Goal: Complete application form: Complete application form

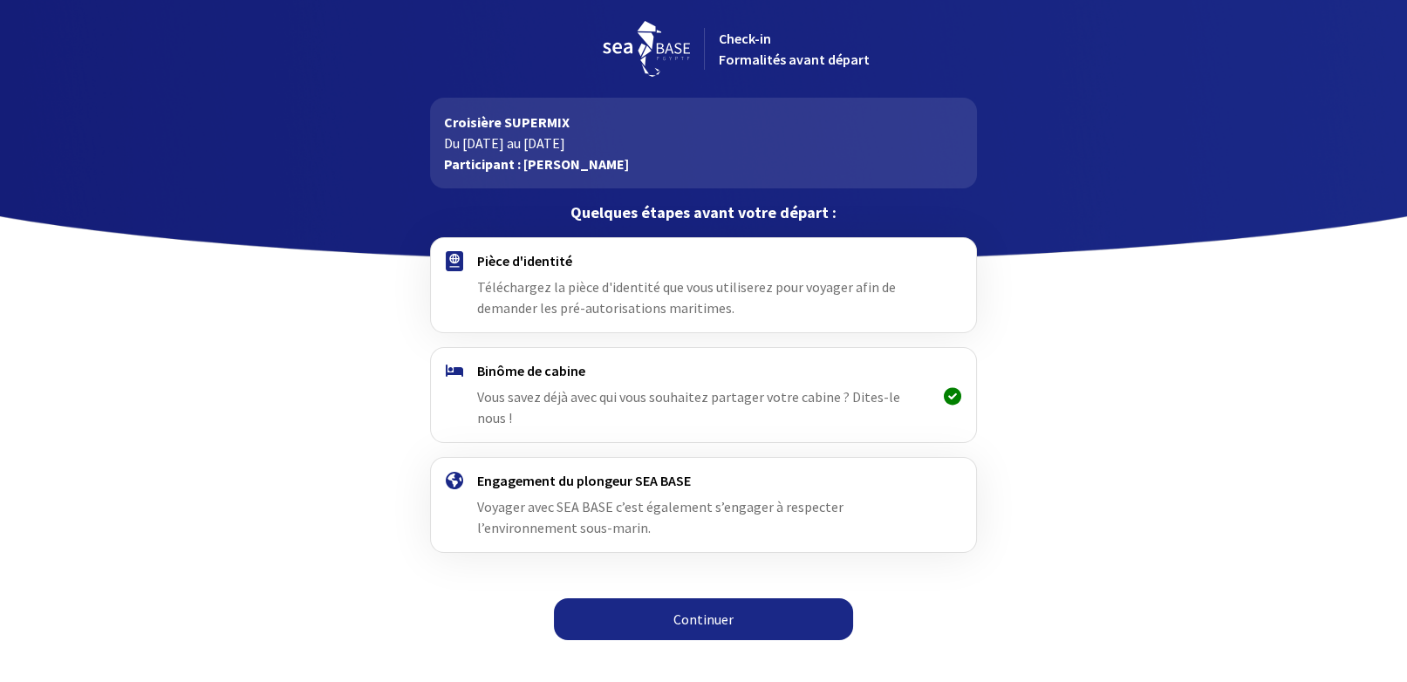
click at [588, 292] on span "Téléchargez la pièce d'identité que vous utiliserez pour voyager afin de demand…" at bounding box center [686, 297] width 419 height 38
click at [552, 267] on h4 "Pièce d'identité" at bounding box center [703, 260] width 453 height 17
click at [723, 601] on link "Continuer" at bounding box center [703, 619] width 299 height 42
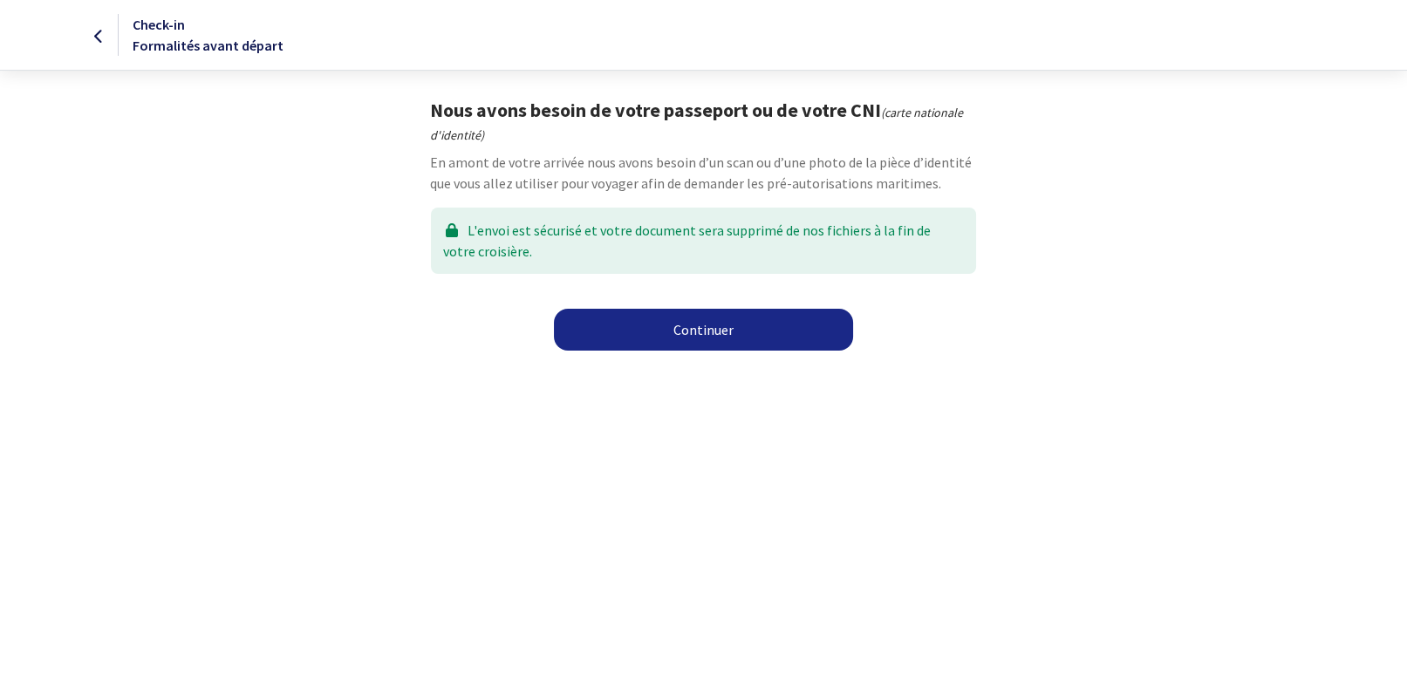
click at [697, 332] on link "Continuer" at bounding box center [703, 330] width 299 height 42
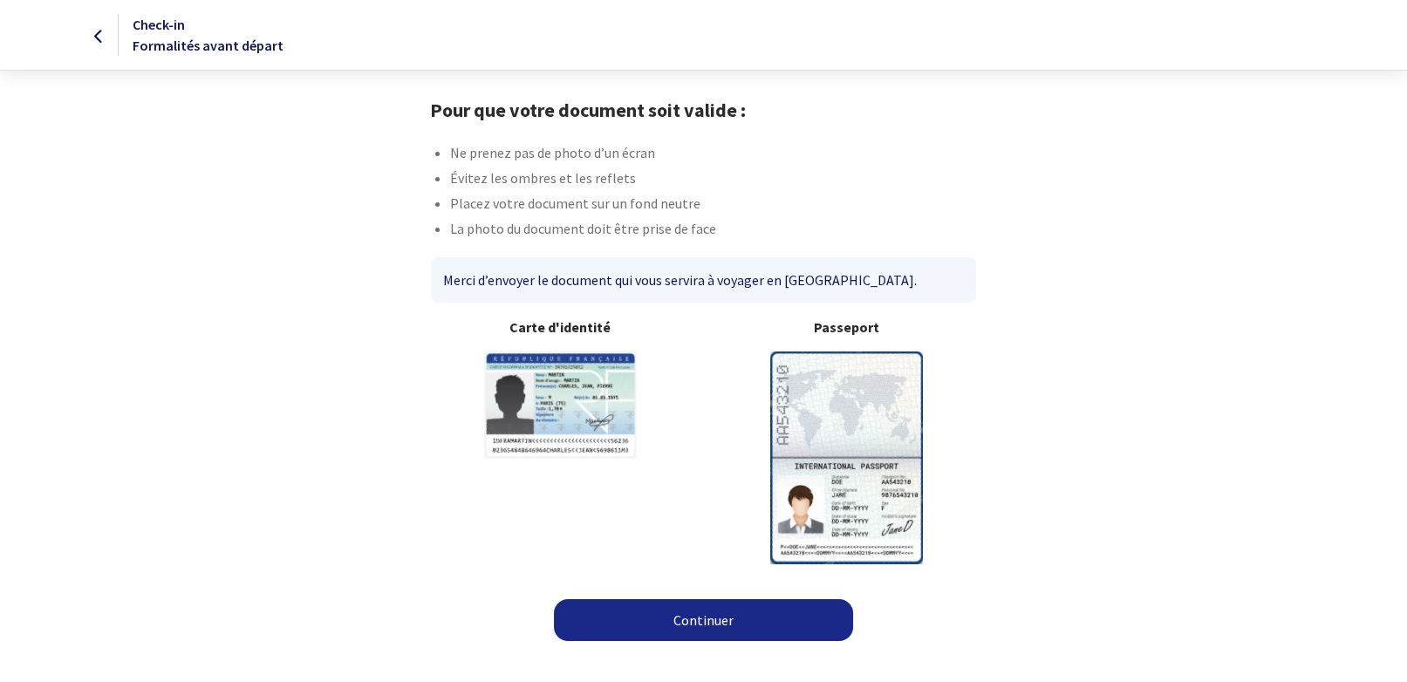
click at [692, 624] on link "Continuer" at bounding box center [703, 620] width 299 height 42
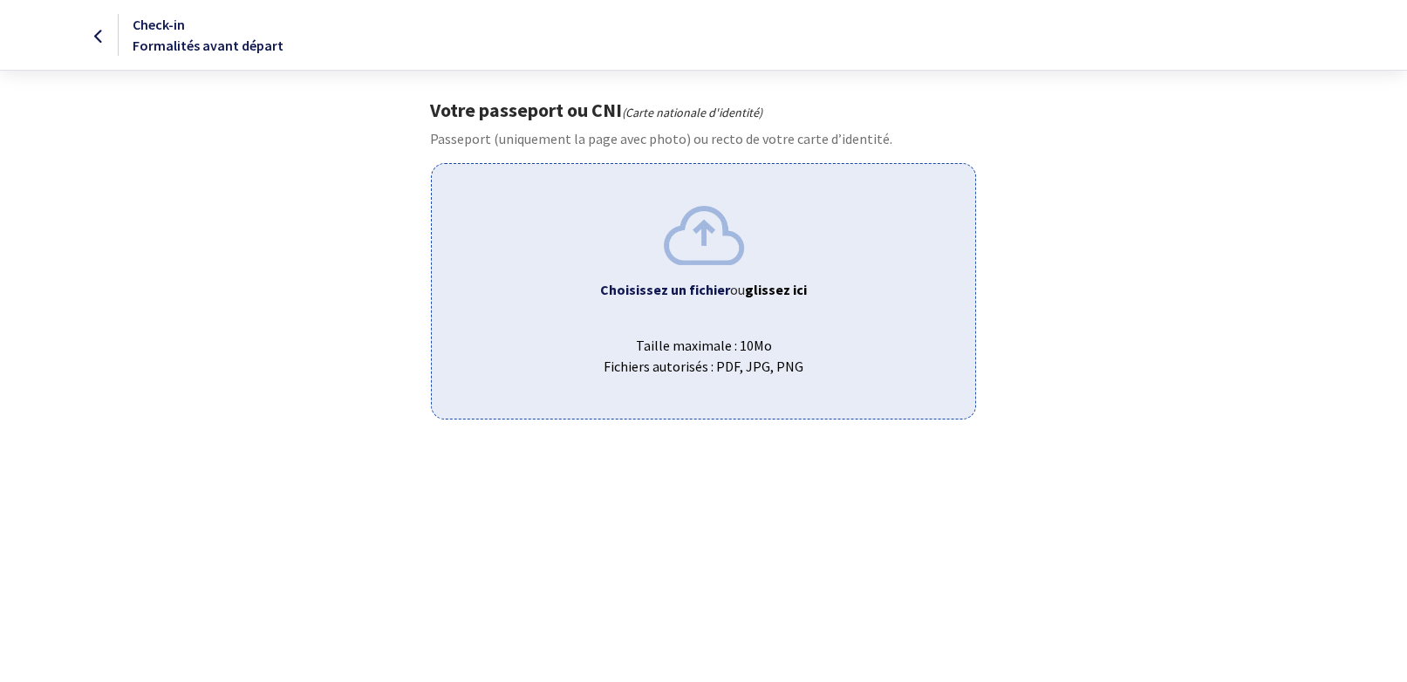
click at [722, 290] on b "Choisissez un fichier" at bounding box center [665, 289] width 130 height 17
click at [740, 286] on span "ou glissez ici" at bounding box center [768, 289] width 77 height 17
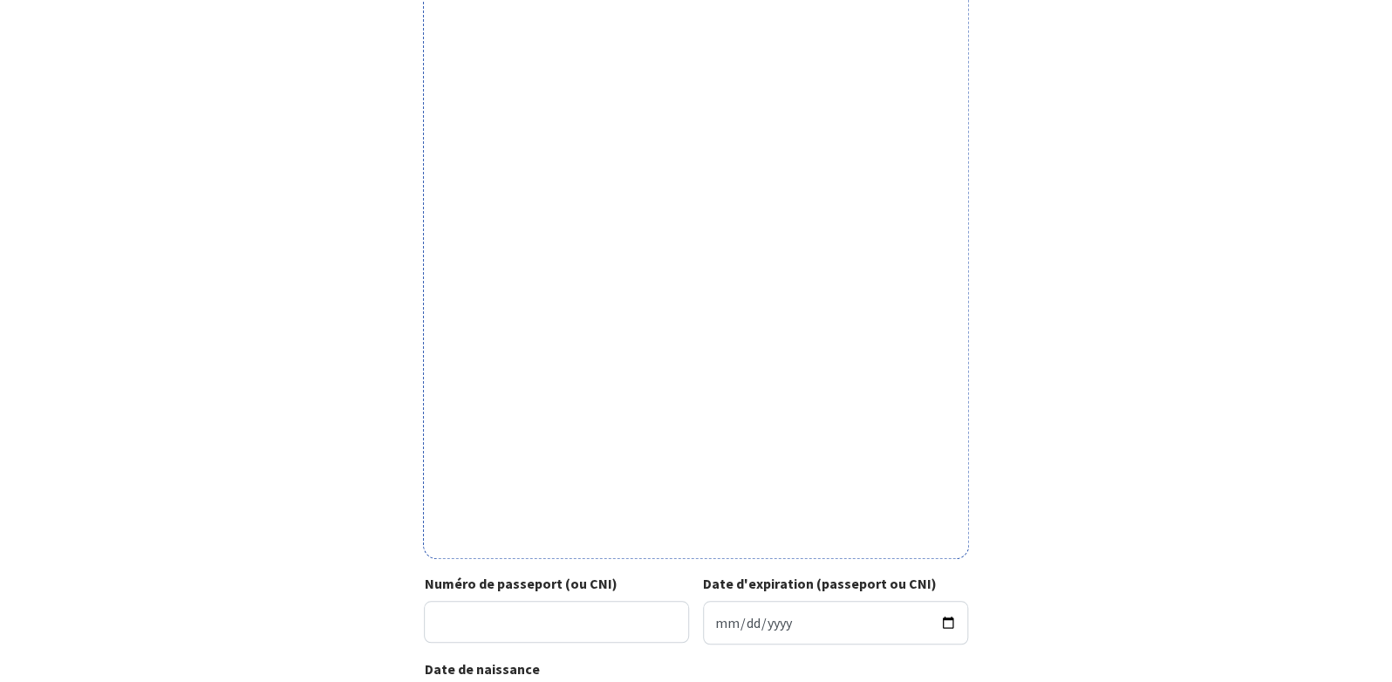
scroll to position [490, 0]
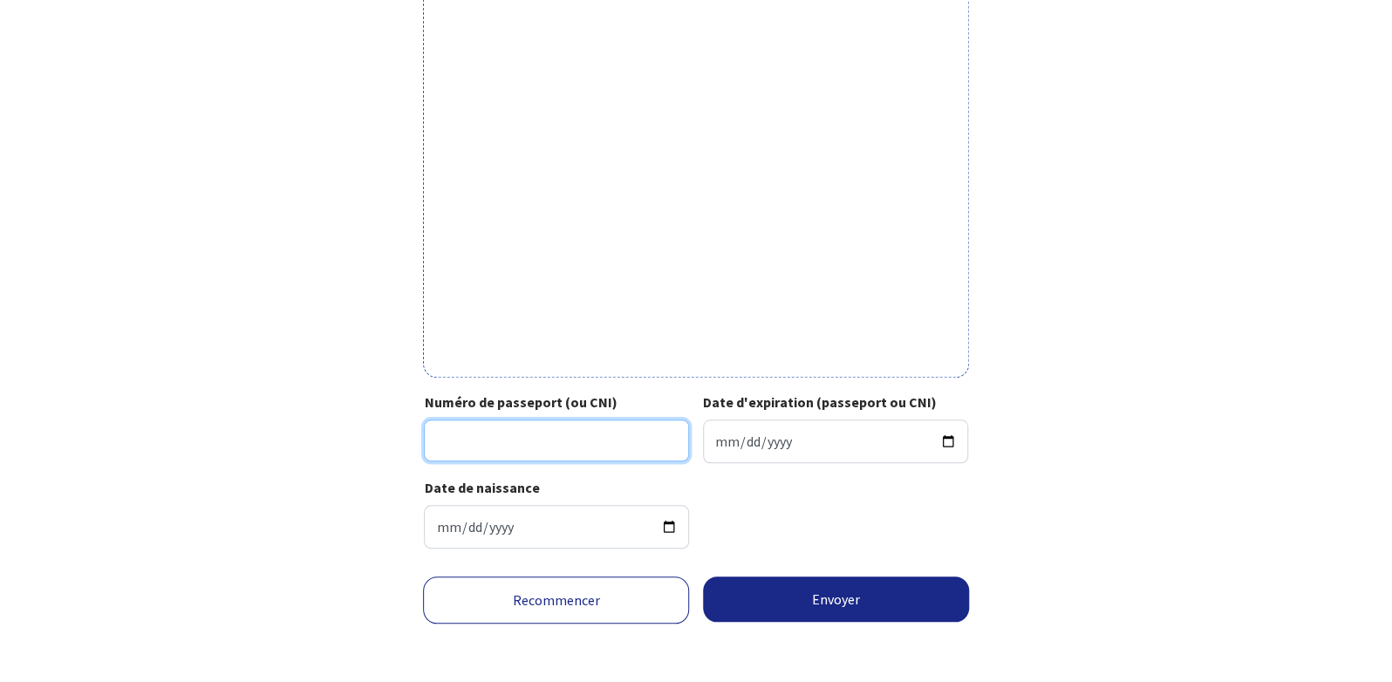
click at [503, 446] on input "Numéro de passeport (ou CNI)" at bounding box center [556, 440] width 265 height 42
type input "23KK48223"
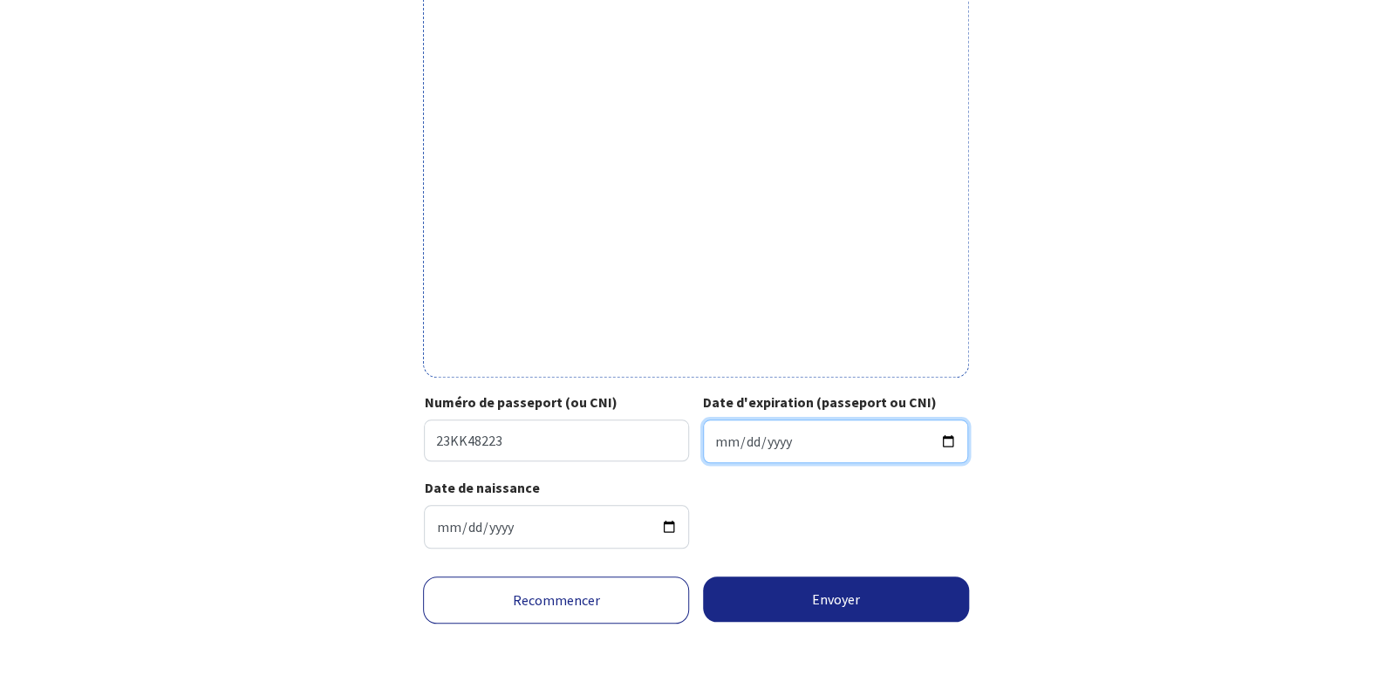
click at [808, 436] on input "Date d'expiration (passeport ou CNI)" at bounding box center [835, 441] width 265 height 44
type input "2033-10-29"
click at [880, 530] on div "Date de naissance 1967-04-27" at bounding box center [695, 519] width 543 height 85
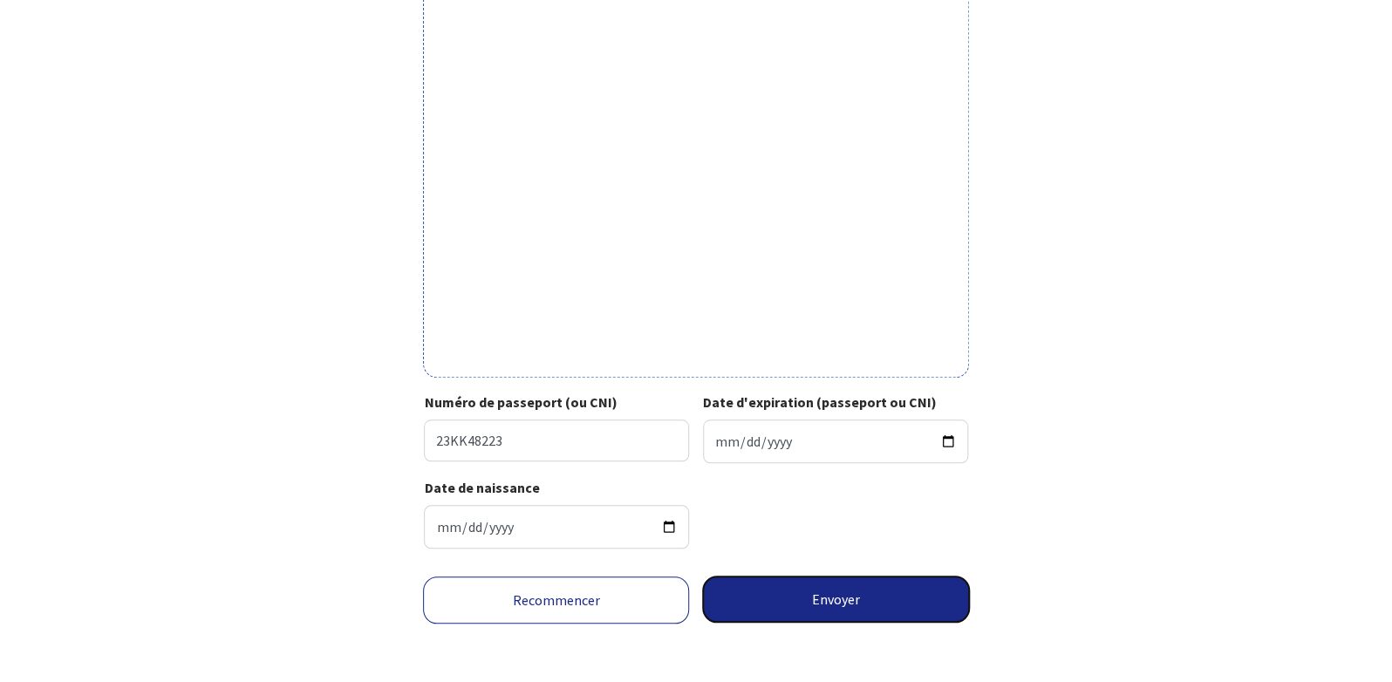
click at [855, 591] on button "Envoyer" at bounding box center [836, 598] width 266 height 45
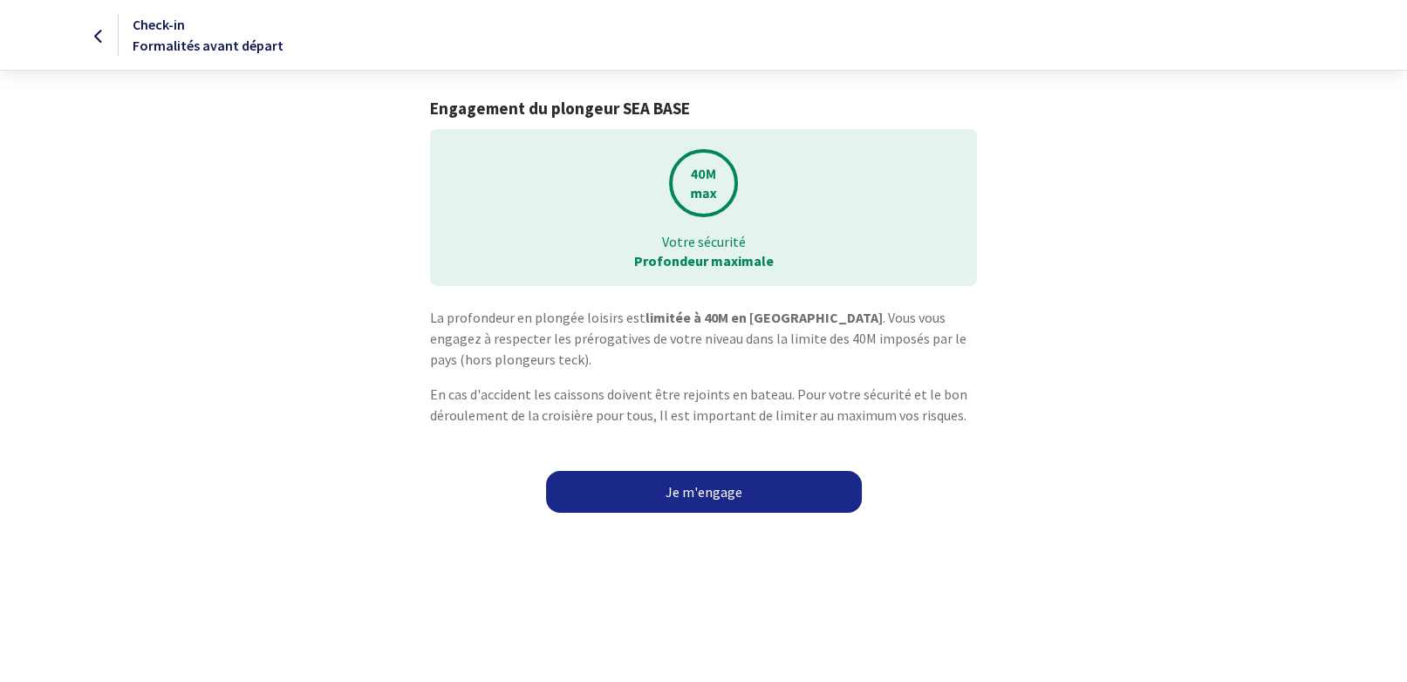
click at [707, 494] on link "Je m'engage" at bounding box center [704, 492] width 316 height 42
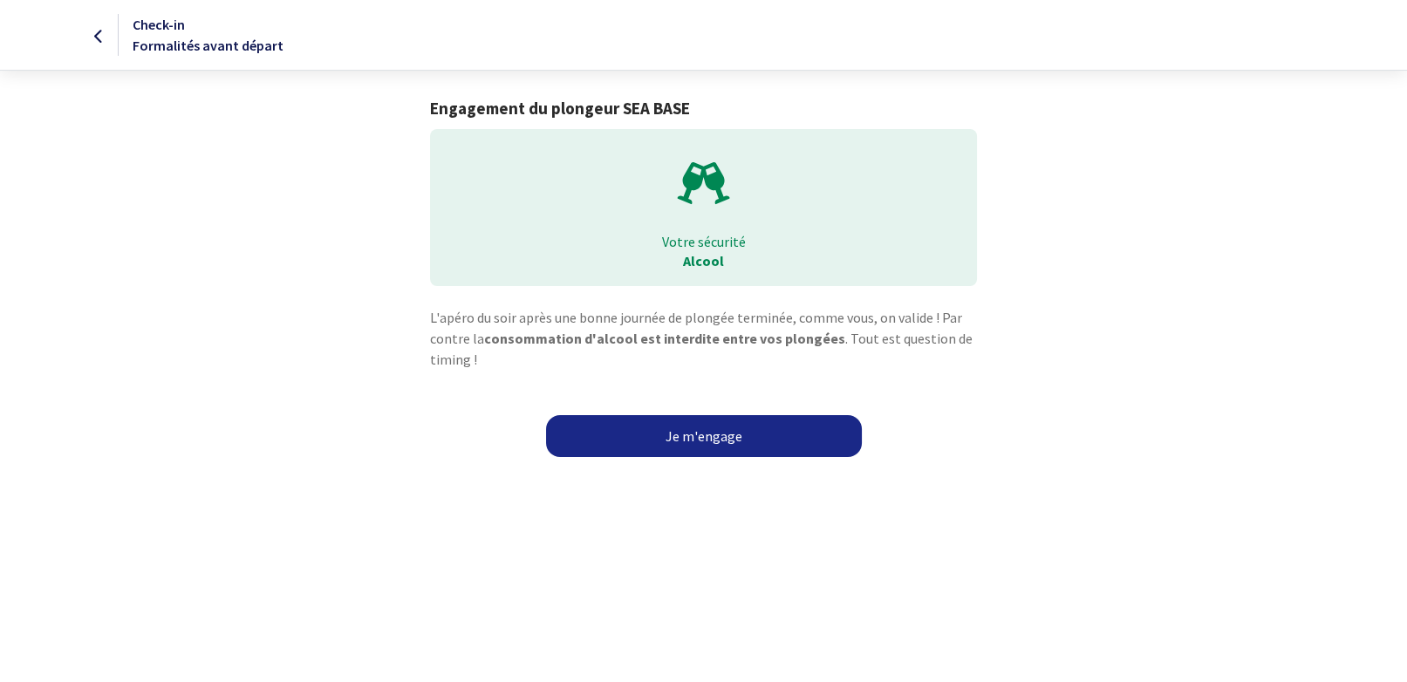
click at [721, 441] on link "Je m'engage" at bounding box center [704, 436] width 316 height 42
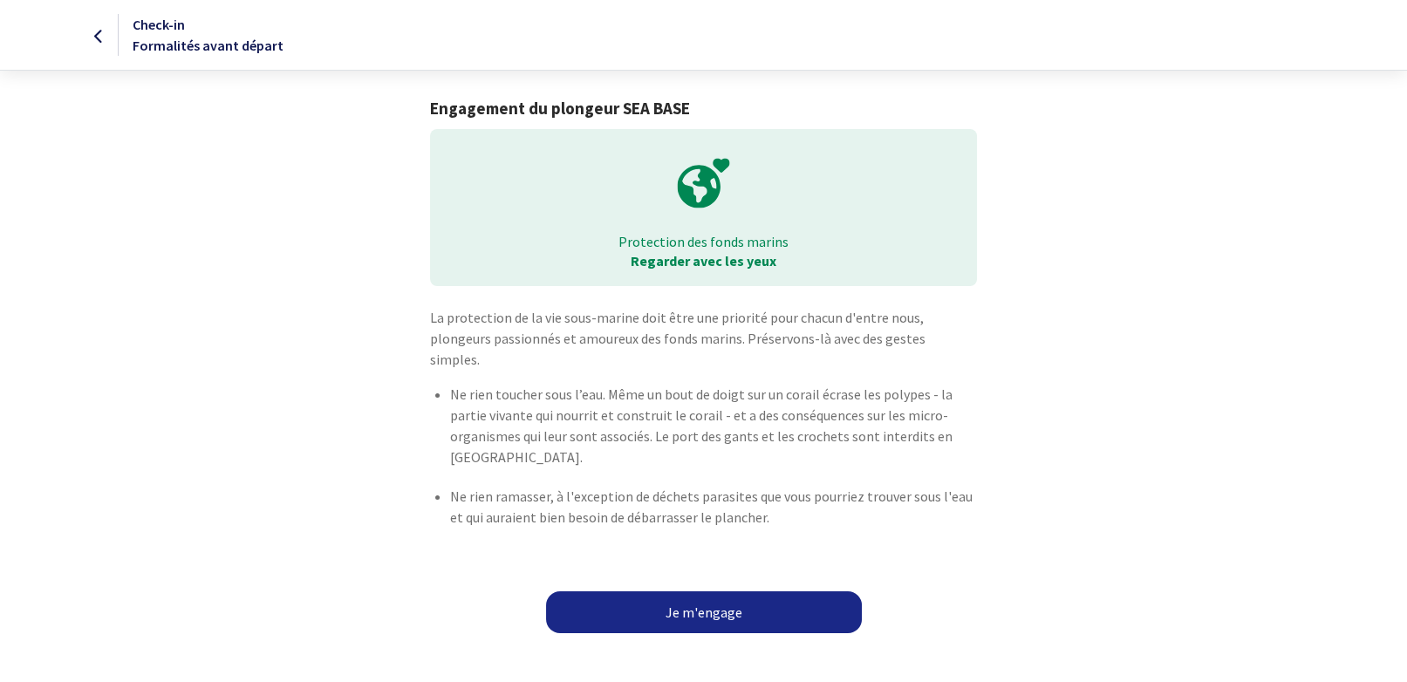
click at [710, 591] on link "Je m'engage" at bounding box center [704, 612] width 316 height 42
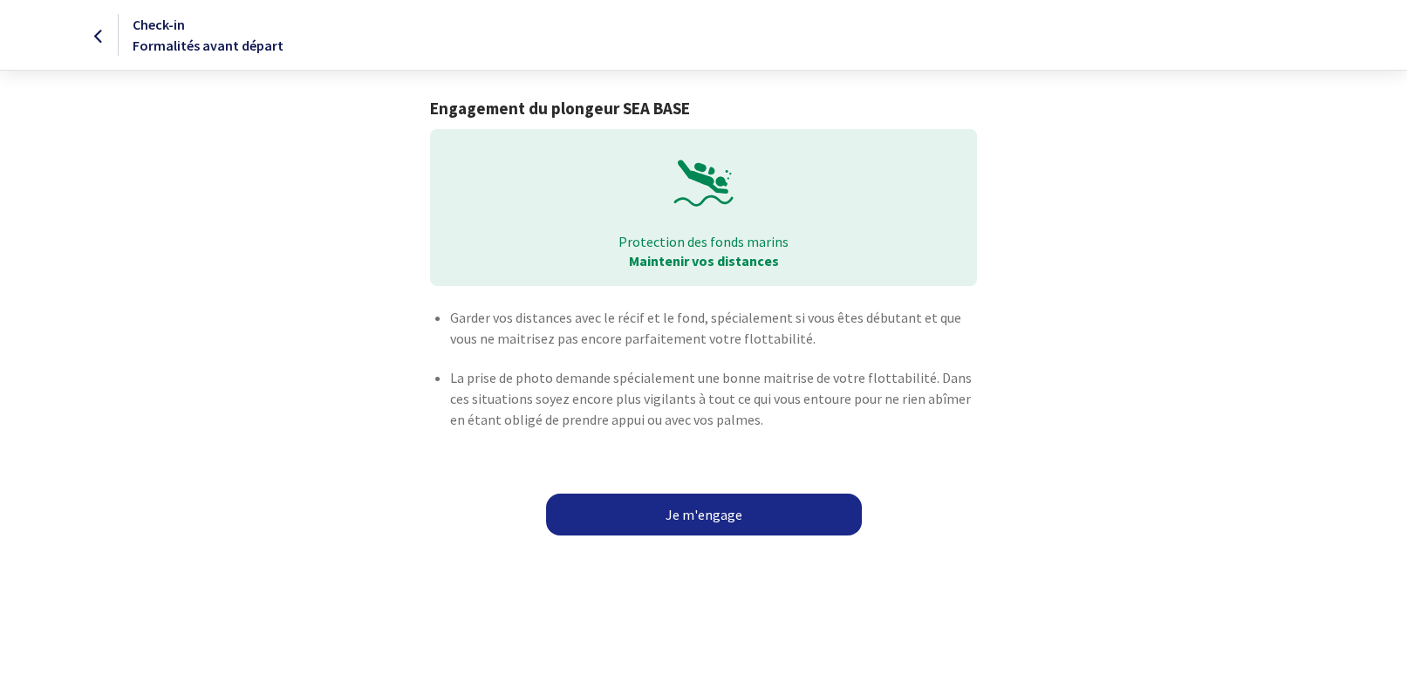
click at [719, 515] on link "Je m'engage" at bounding box center [704, 515] width 316 height 42
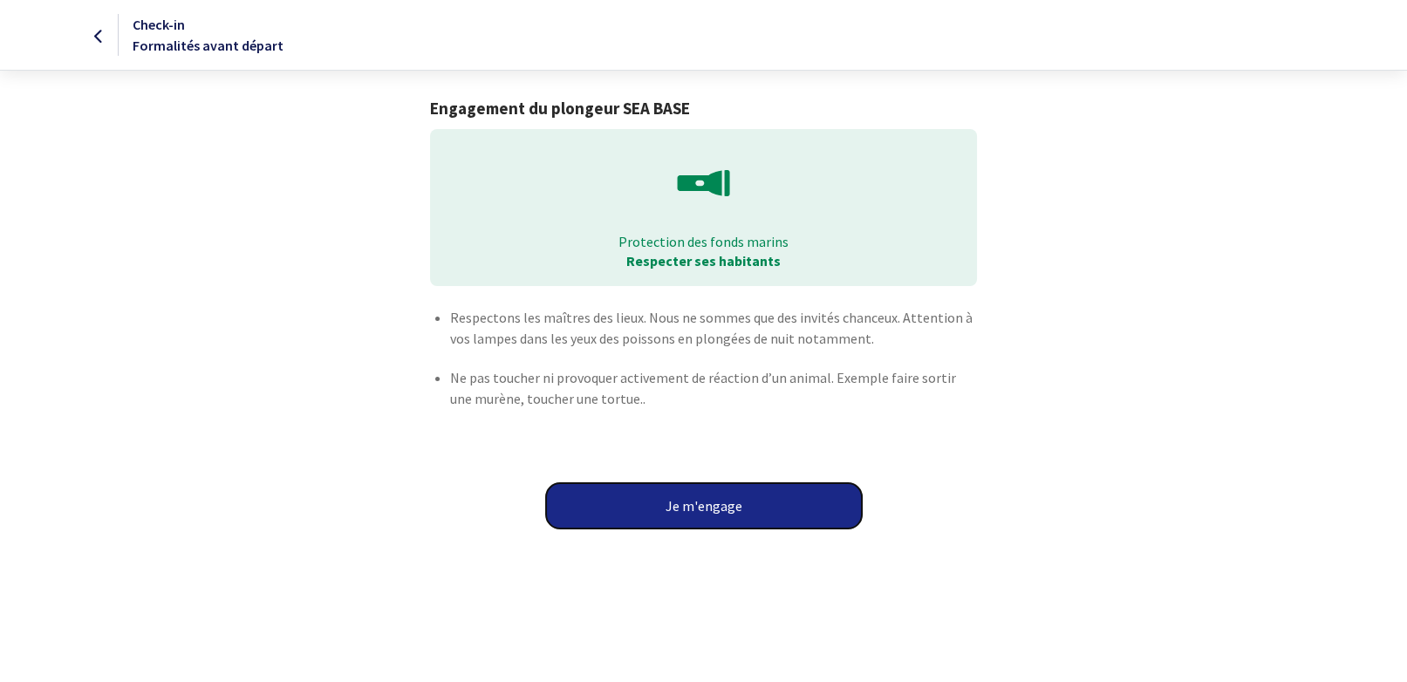
click at [719, 515] on button "Je m'engage" at bounding box center [704, 505] width 316 height 45
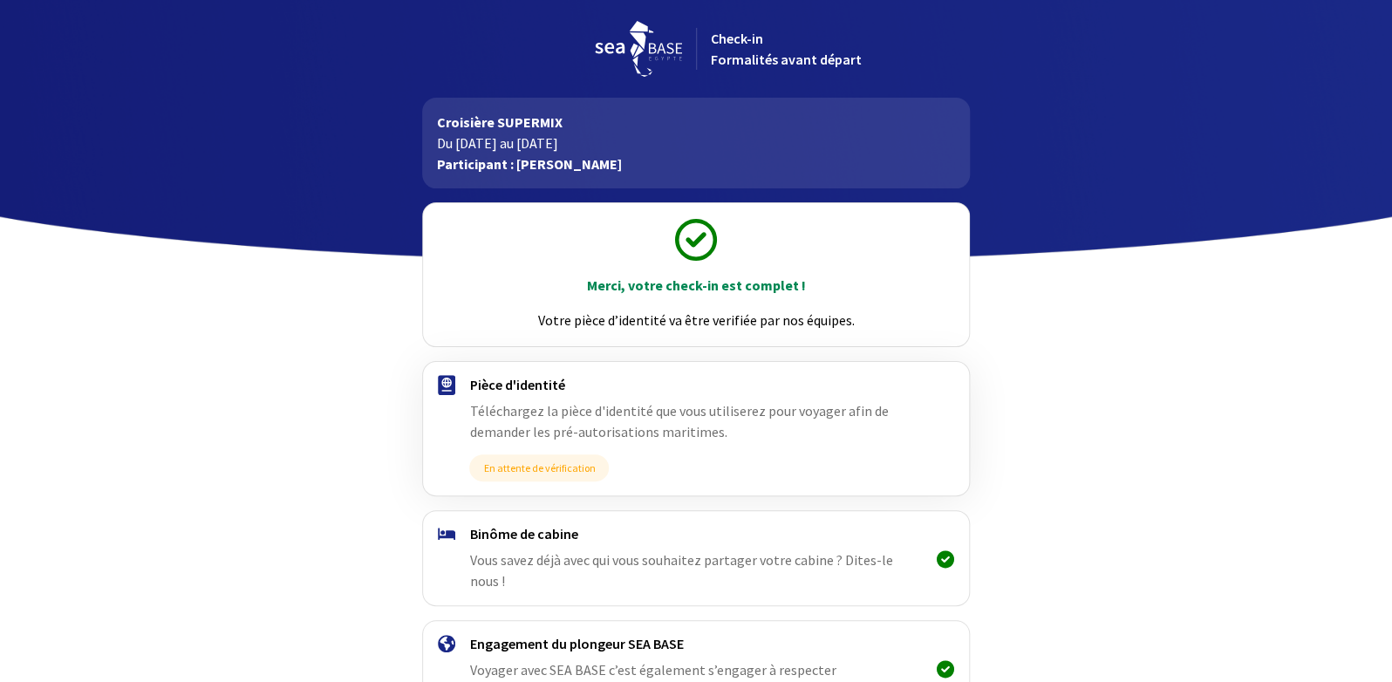
scroll to position [109, 0]
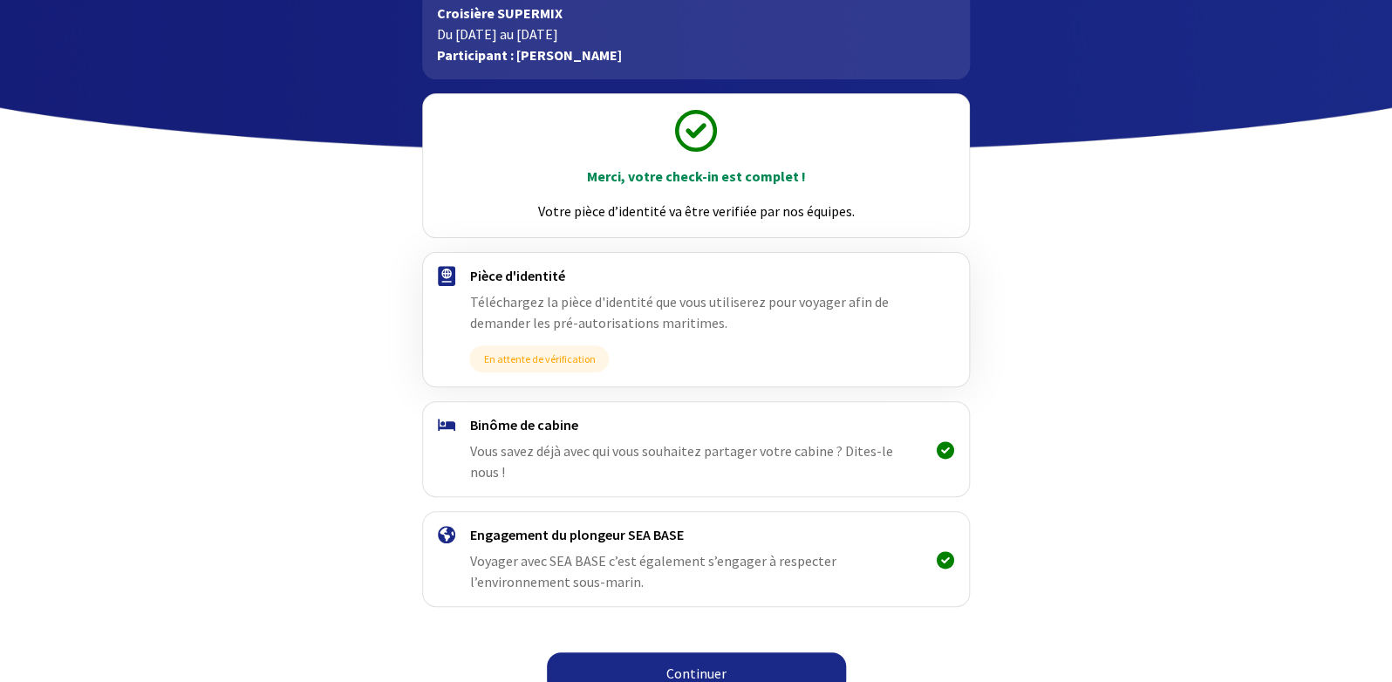
click at [703, 660] on link "Continuer" at bounding box center [696, 673] width 299 height 42
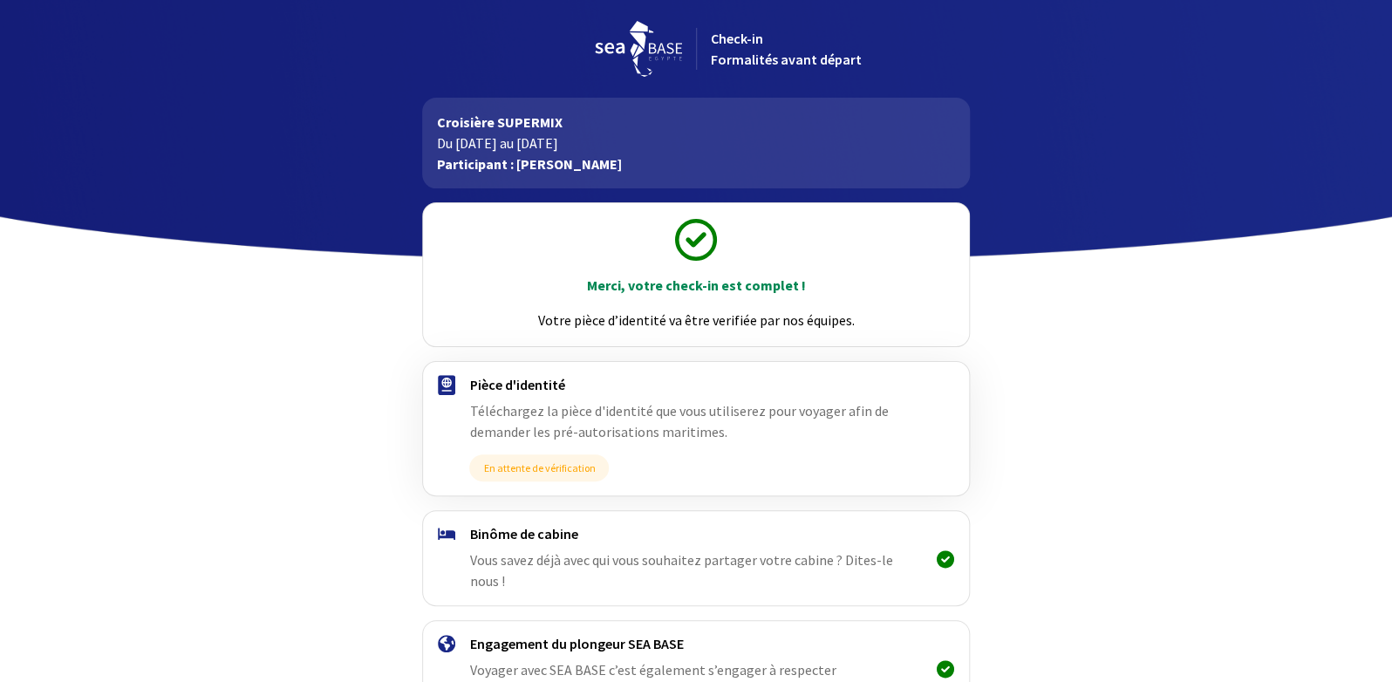
scroll to position [109, 0]
